Goal: Task Accomplishment & Management: Manage account settings

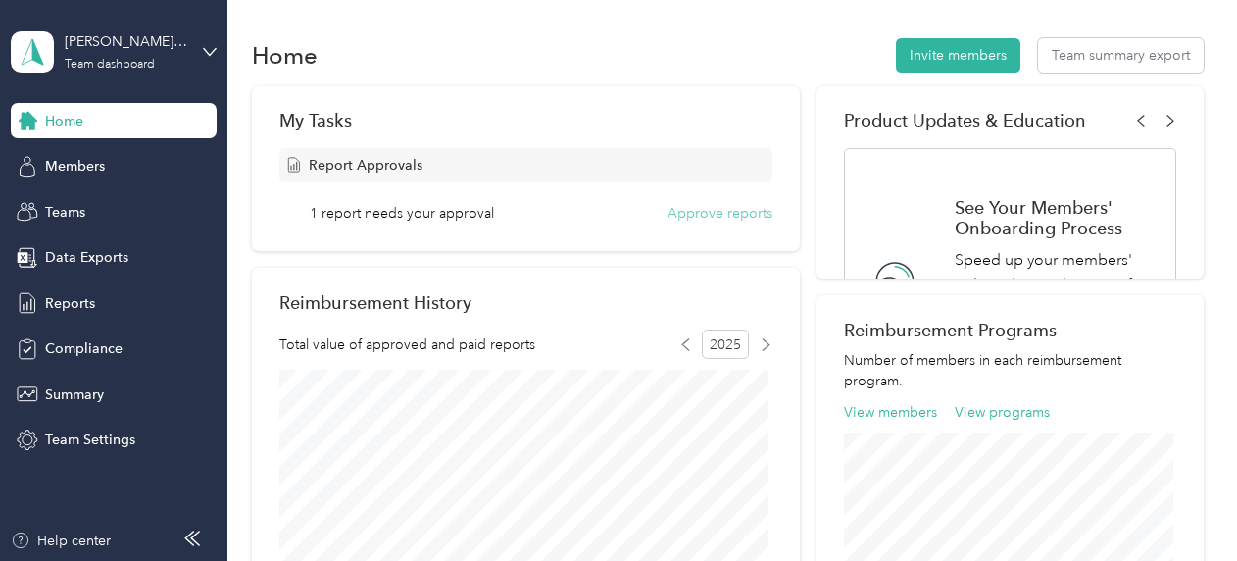
click at [684, 216] on button "Approve reports" at bounding box center [720, 213] width 105 height 21
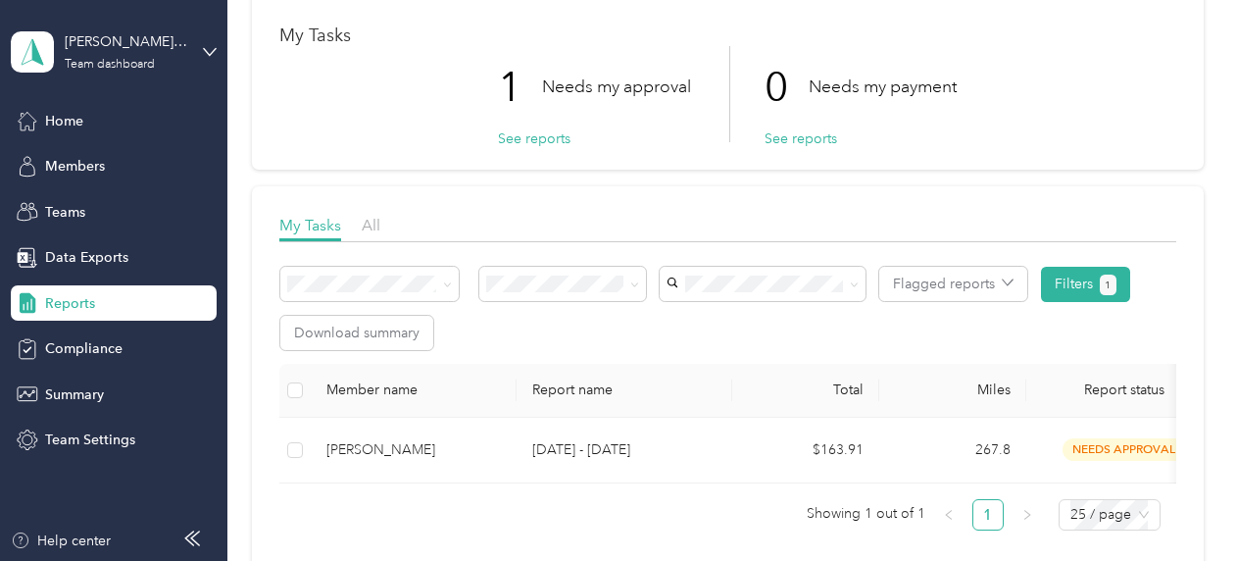
scroll to position [196, 0]
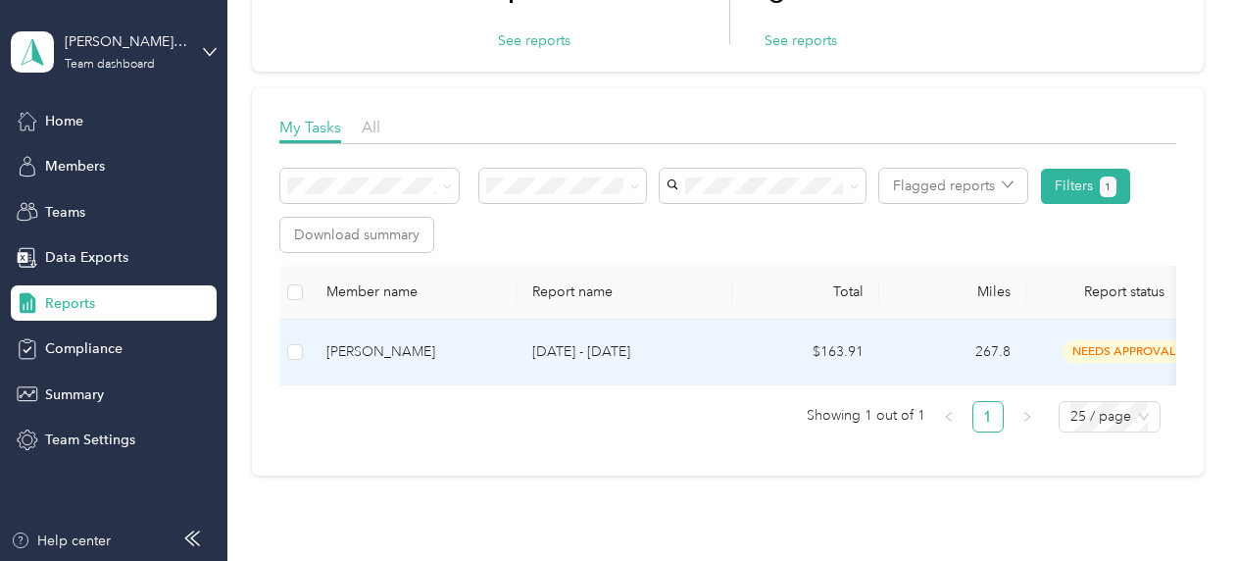
click at [654, 348] on p "[DATE] - [DATE]" at bounding box center [624, 352] width 184 height 22
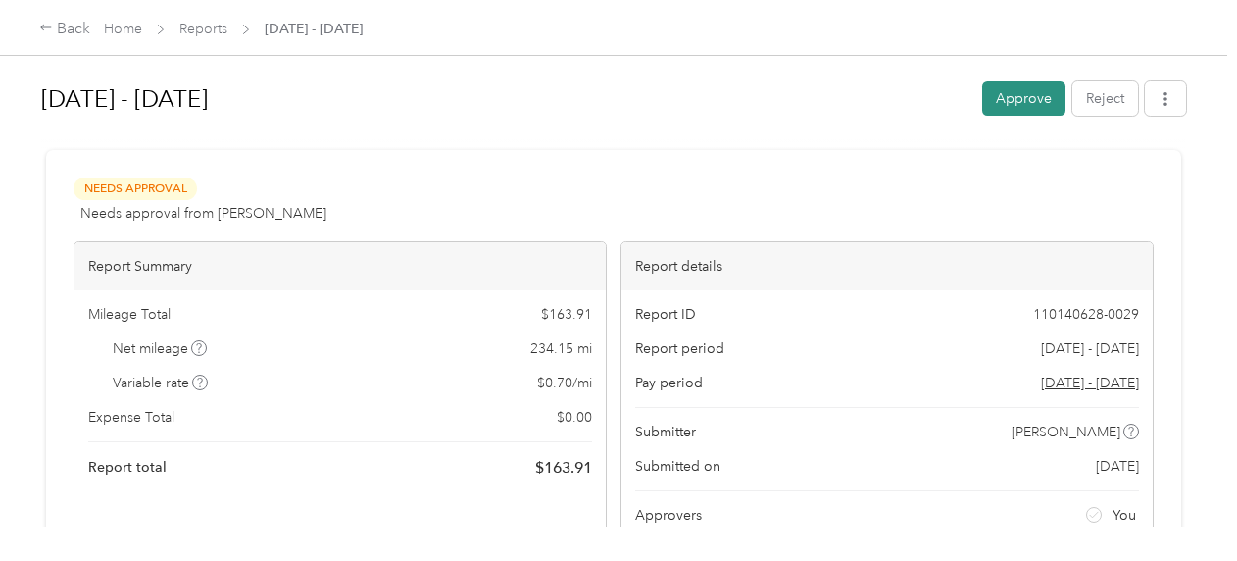
click at [1018, 102] on button "Approve" at bounding box center [1023, 98] width 83 height 34
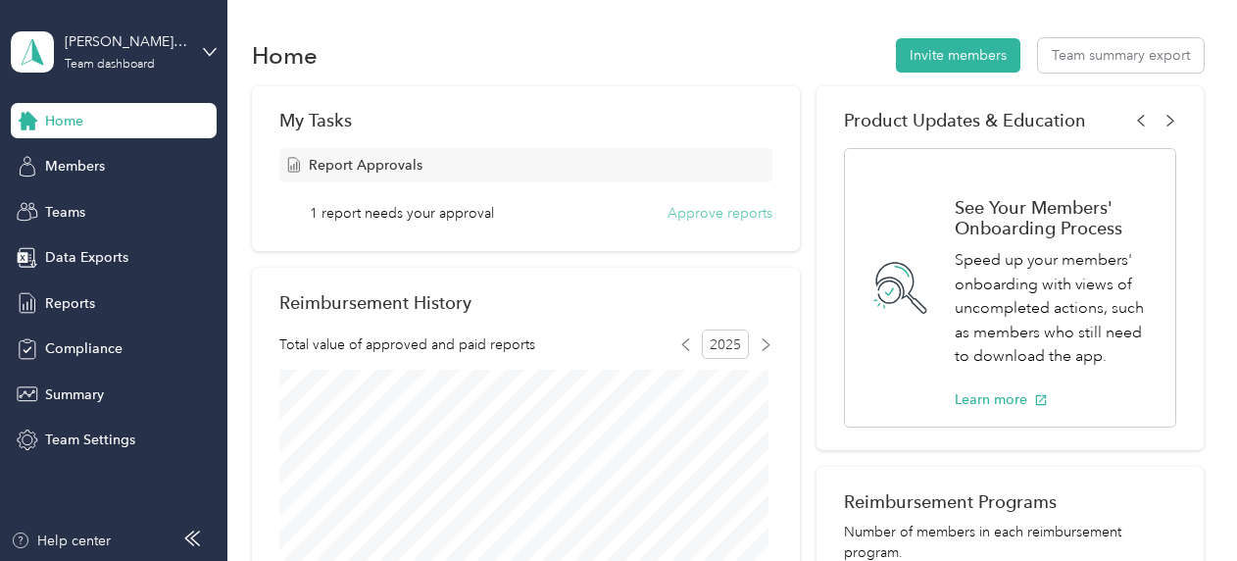
click at [753, 212] on button "Approve reports" at bounding box center [720, 213] width 105 height 21
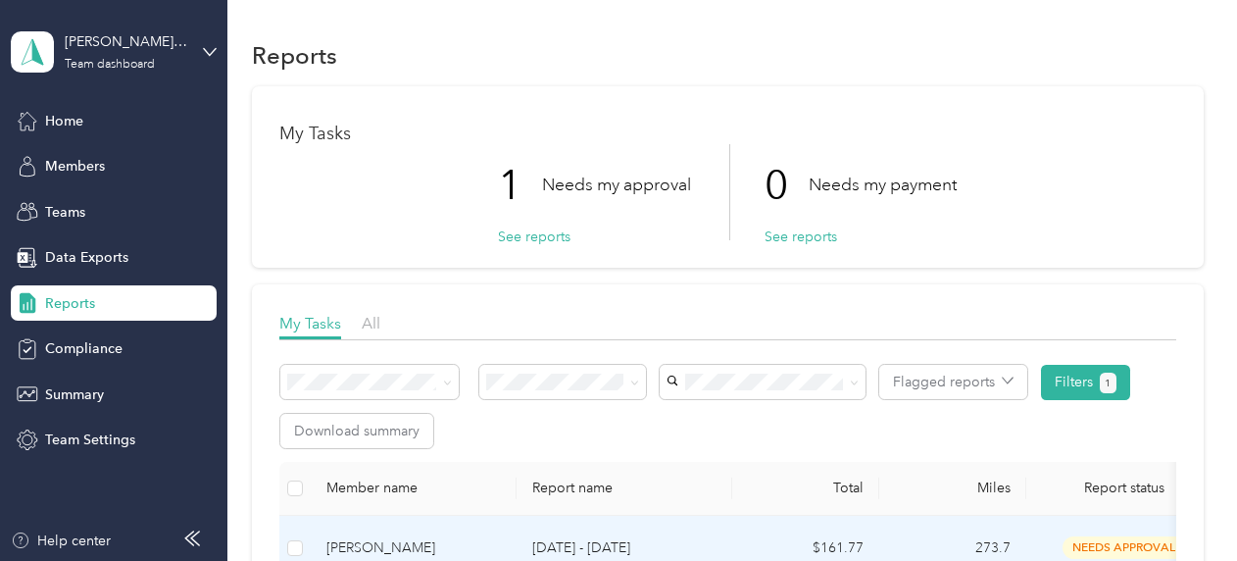
click at [688, 543] on p "[DATE] - [DATE]" at bounding box center [624, 548] width 184 height 22
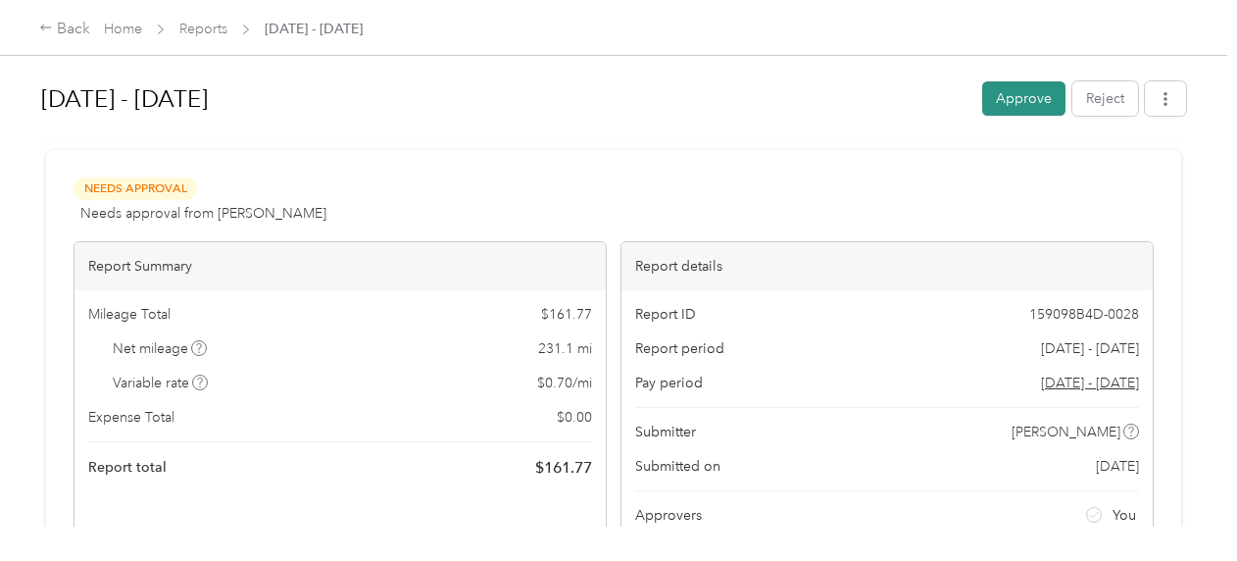
click at [998, 94] on button "Approve" at bounding box center [1023, 98] width 83 height 34
